Goal: Information Seeking & Learning: Learn about a topic

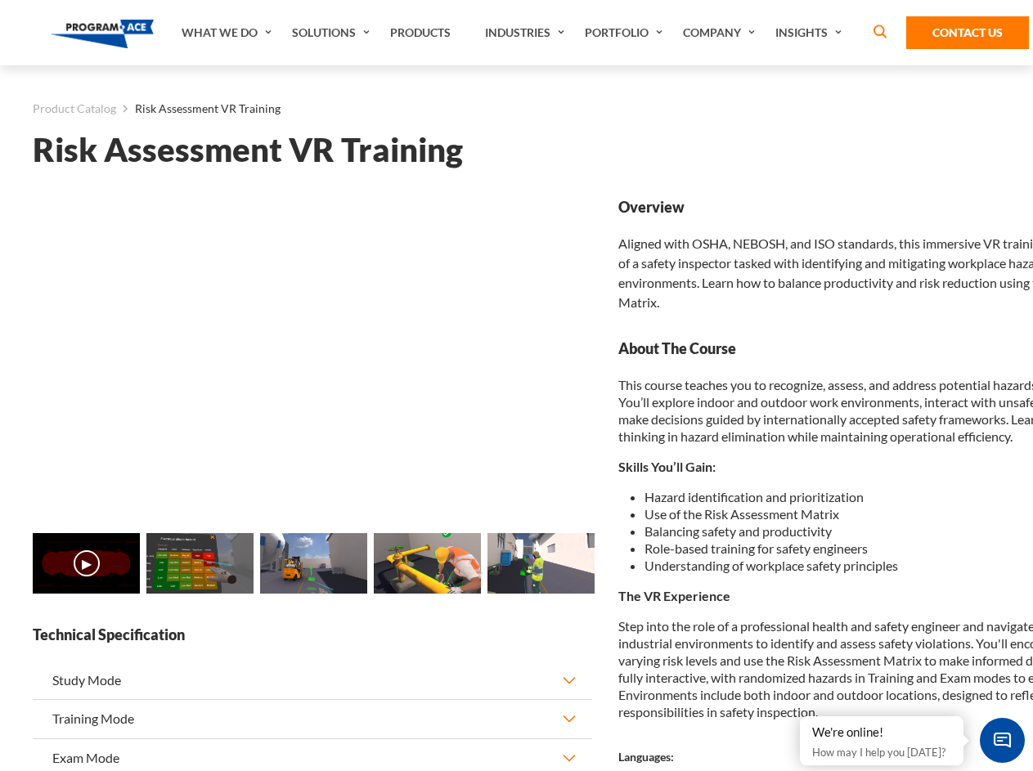
click at [333, 33] on link "Solutions" at bounding box center [333, 32] width 98 height 65
click at [0, 0] on div "AI & Computer Vision Solutions Computer Vision Quality Control AI tools for fas…" at bounding box center [0, 0] width 0 height 0
click at [0, 0] on div "AI & Computer Vision Solutions Virtual Training Solutions Virtual Tour Solution…" at bounding box center [0, 0] width 0 height 0
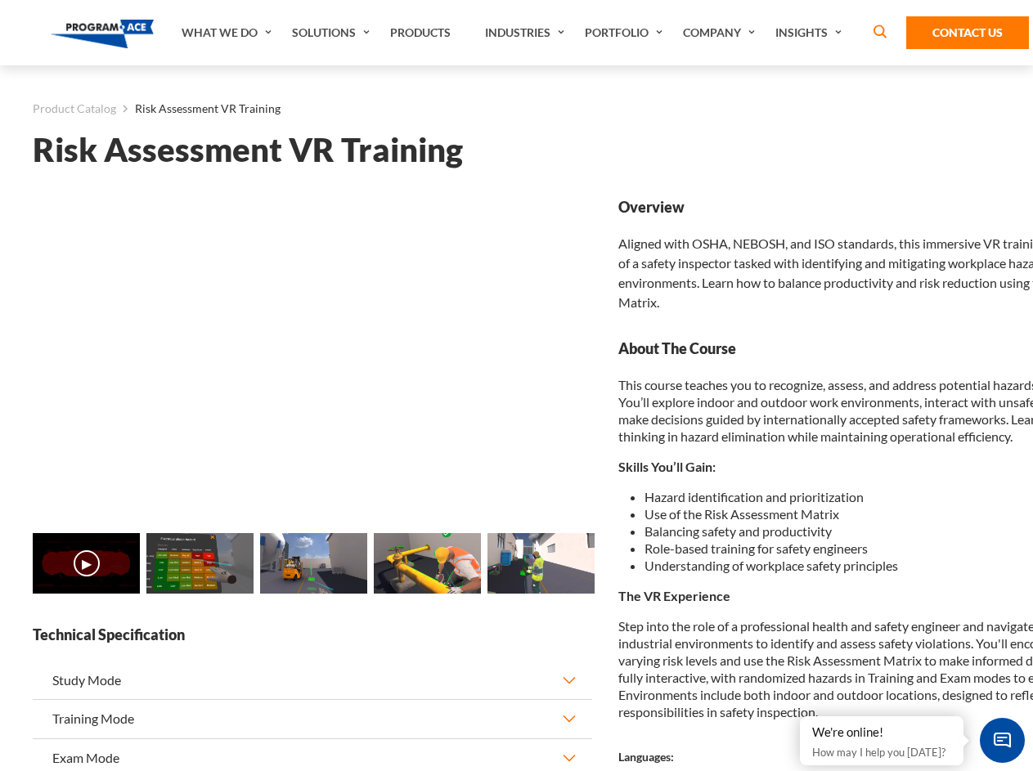
click at [0, 0] on div "AI & Computer Vision Solutions Virtual Training Solutions Virtual Tour Solution…" at bounding box center [0, 0] width 0 height 0
click at [0, 0] on div "AI & Computer Vision Solutions Computer Vision Quality Control AI tools for fas…" at bounding box center [0, 0] width 0 height 0
